Goal: Task Accomplishment & Management: Use online tool/utility

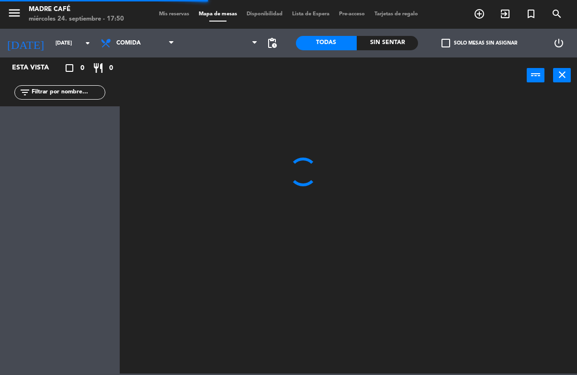
click at [68, 88] on input "text" at bounding box center [68, 92] width 74 height 11
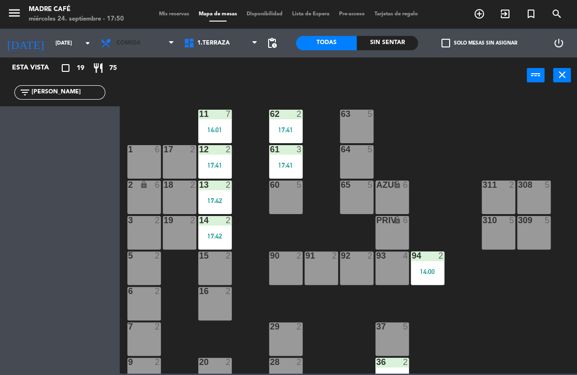
click at [122, 37] on span "Comida" at bounding box center [137, 43] width 83 height 21
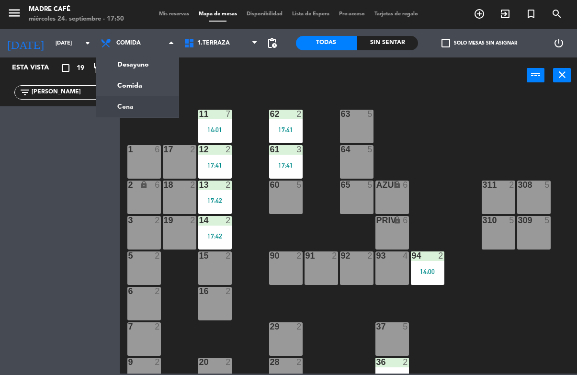
click at [131, 109] on ng-component "menu Madre Café [DATE] 24. septiembre - 17:50 Mis reservas Mapa de mesas Dispon…" at bounding box center [288, 186] width 577 height 373
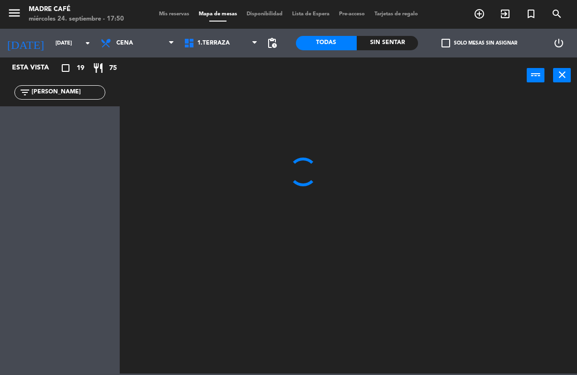
click at [70, 91] on input "[PERSON_NAME]" at bounding box center [68, 92] width 74 height 11
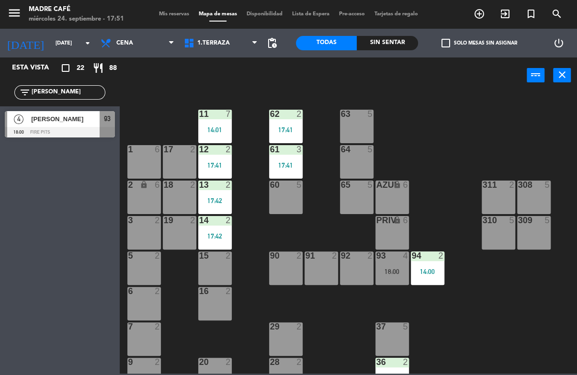
type input "[PERSON_NAME]"
click at [75, 125] on div "[PERSON_NAME]" at bounding box center [64, 119] width 69 height 16
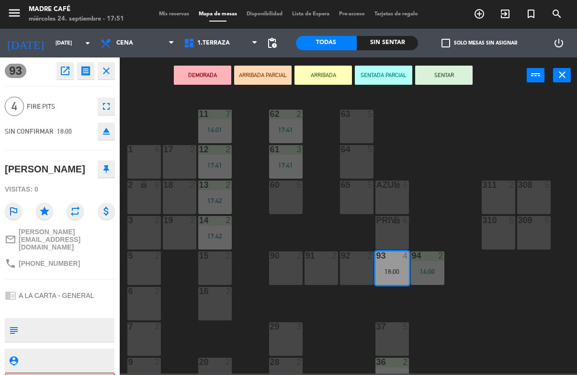
click at [448, 71] on button "SENTAR" at bounding box center [443, 75] width 57 height 19
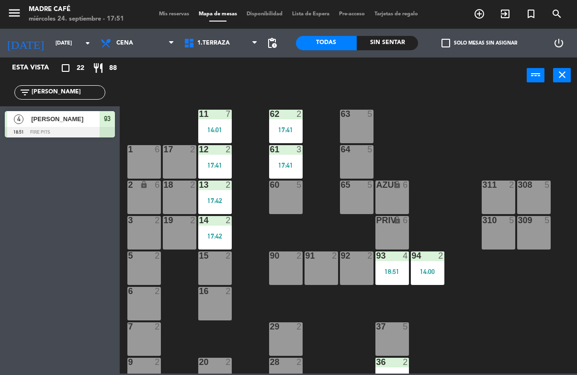
click at [84, 92] on input "[PERSON_NAME]" at bounding box center [68, 92] width 74 height 11
type input "J"
click at [437, 101] on div "11 7 14:01 63 5 62 2 17:41 12 2 17:41 1 6 61 3 17:41 64 5 17 2 13 2 17:42 2 loc…" at bounding box center [350, 232] width 451 height 281
click at [68, 97] on input "[PERSON_NAME]" at bounding box center [68, 92] width 74 height 11
type input "G"
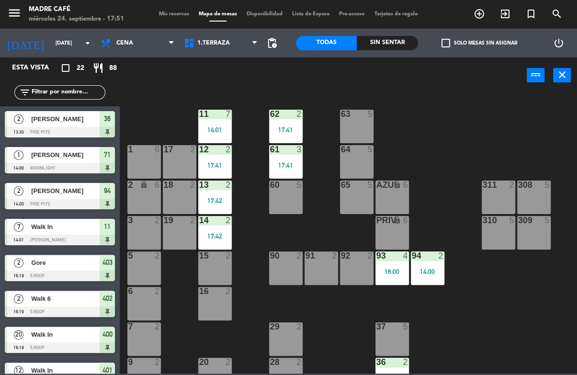
click at [125, 42] on span "Cena" at bounding box center [124, 43] width 17 height 7
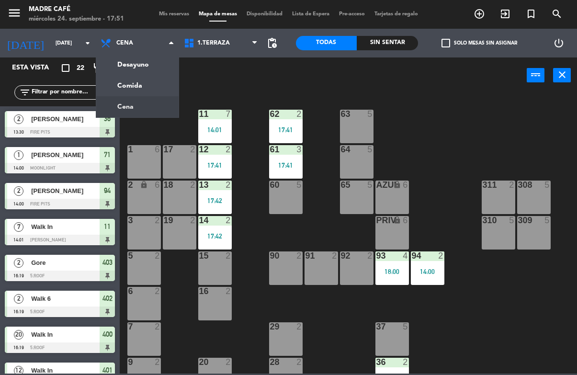
click at [131, 82] on ng-component "menu Madre Café [DATE] 24. septiembre - 17:51 Mis reservas Mapa de mesas Dispon…" at bounding box center [288, 186] width 577 height 373
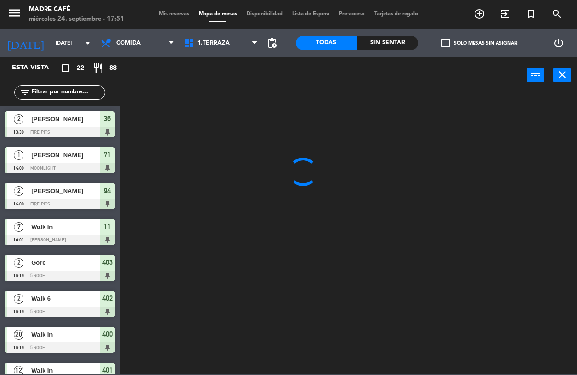
click at [73, 90] on input "text" at bounding box center [68, 92] width 74 height 11
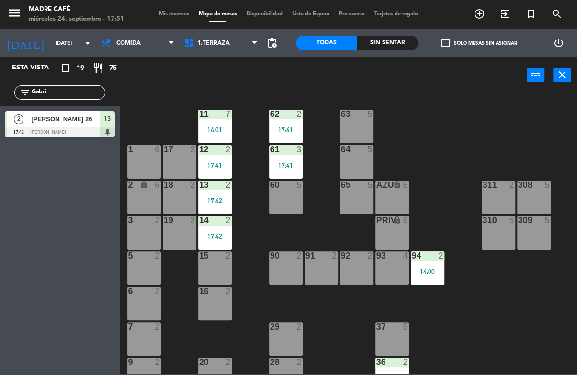
type input "Gabri"
click at [155, 98] on div "11 7 14:01 63 5 62 2 17:41 12 2 17:41 1 6 61 3 17:41 64 5 17 2 13 2 17:42 2 loc…" at bounding box center [350, 232] width 451 height 281
